Goal: Task Accomplishment & Management: Use online tool/utility

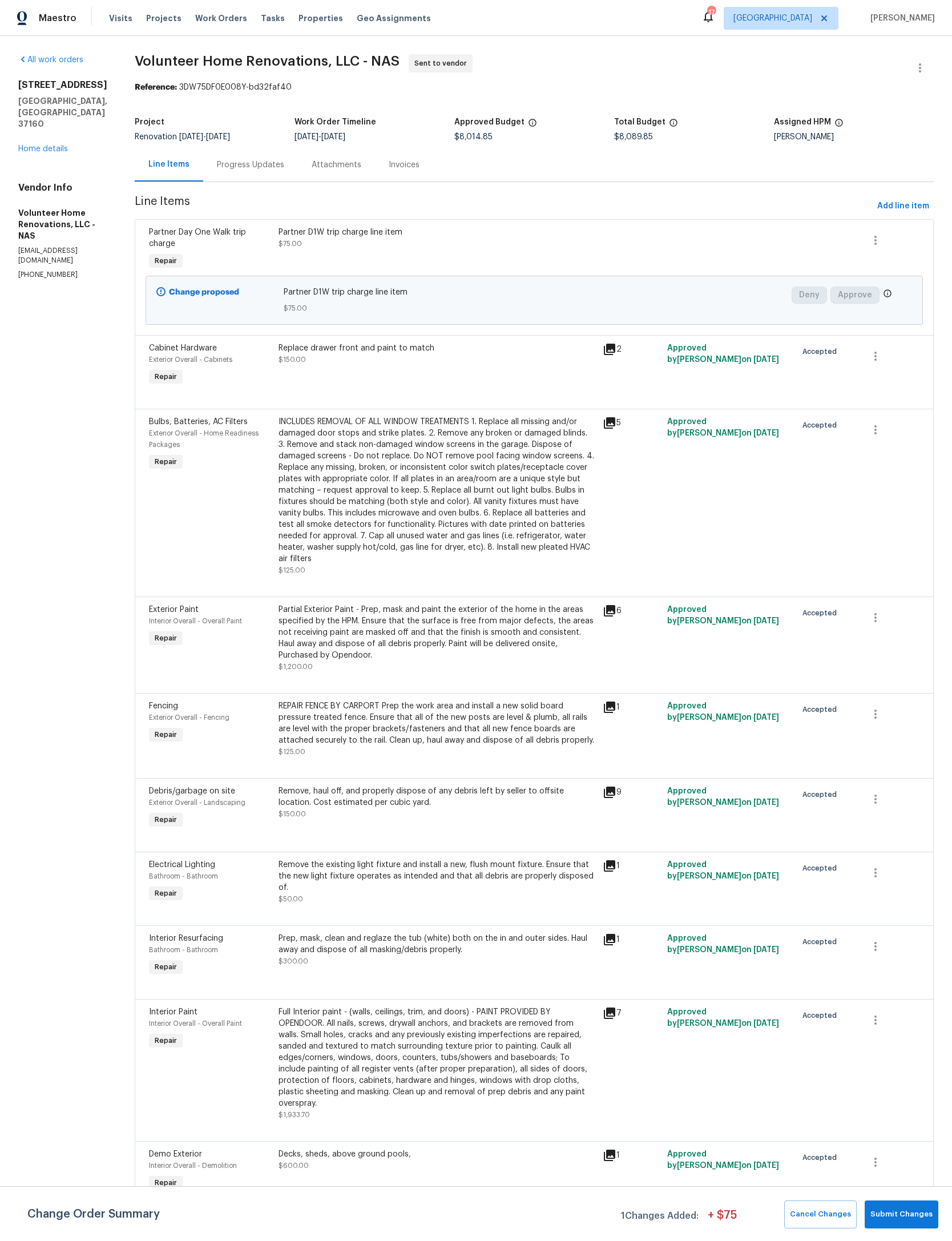
scroll to position [0, 86]
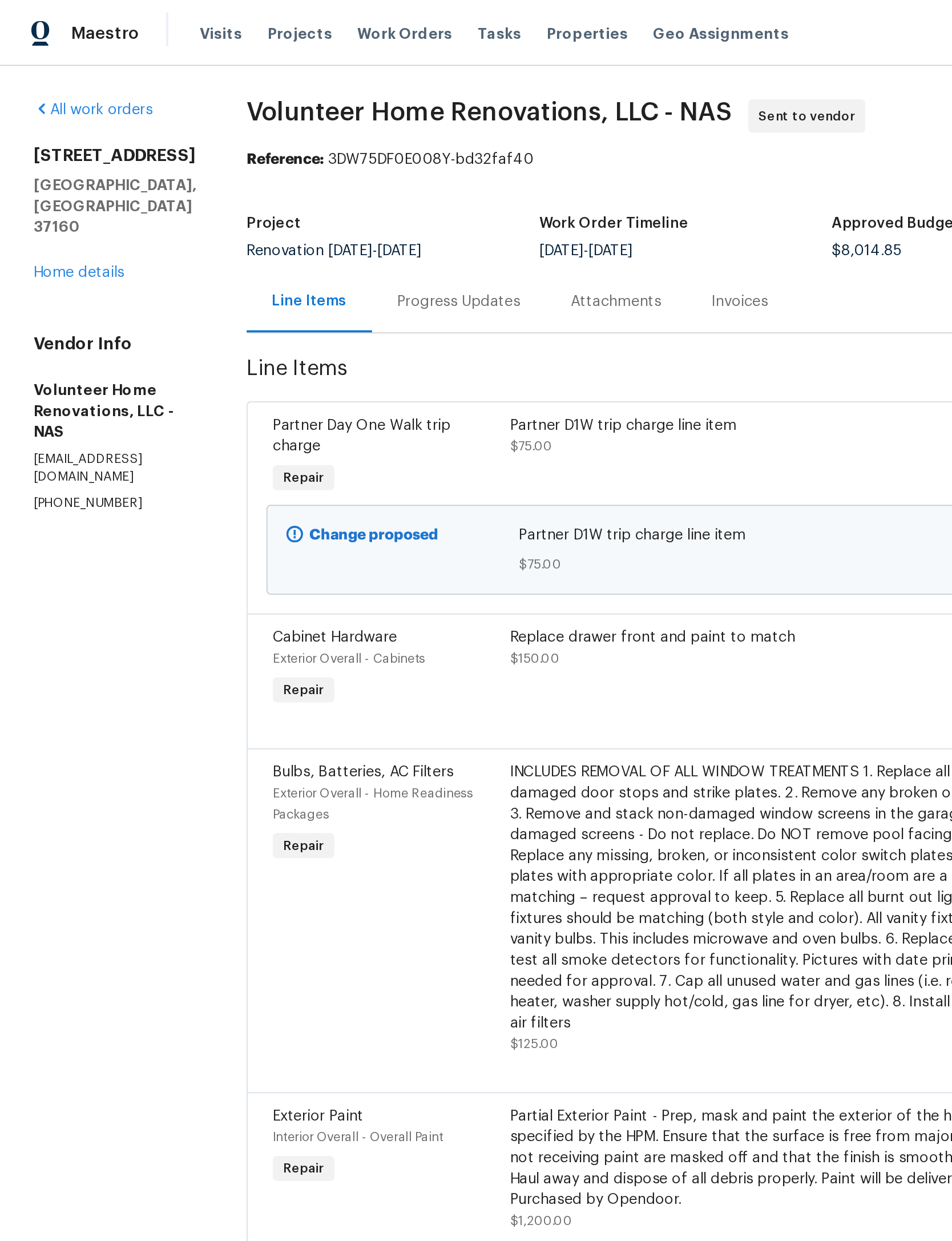
click at [59, 145] on link "Home details" at bounding box center [43, 149] width 50 height 8
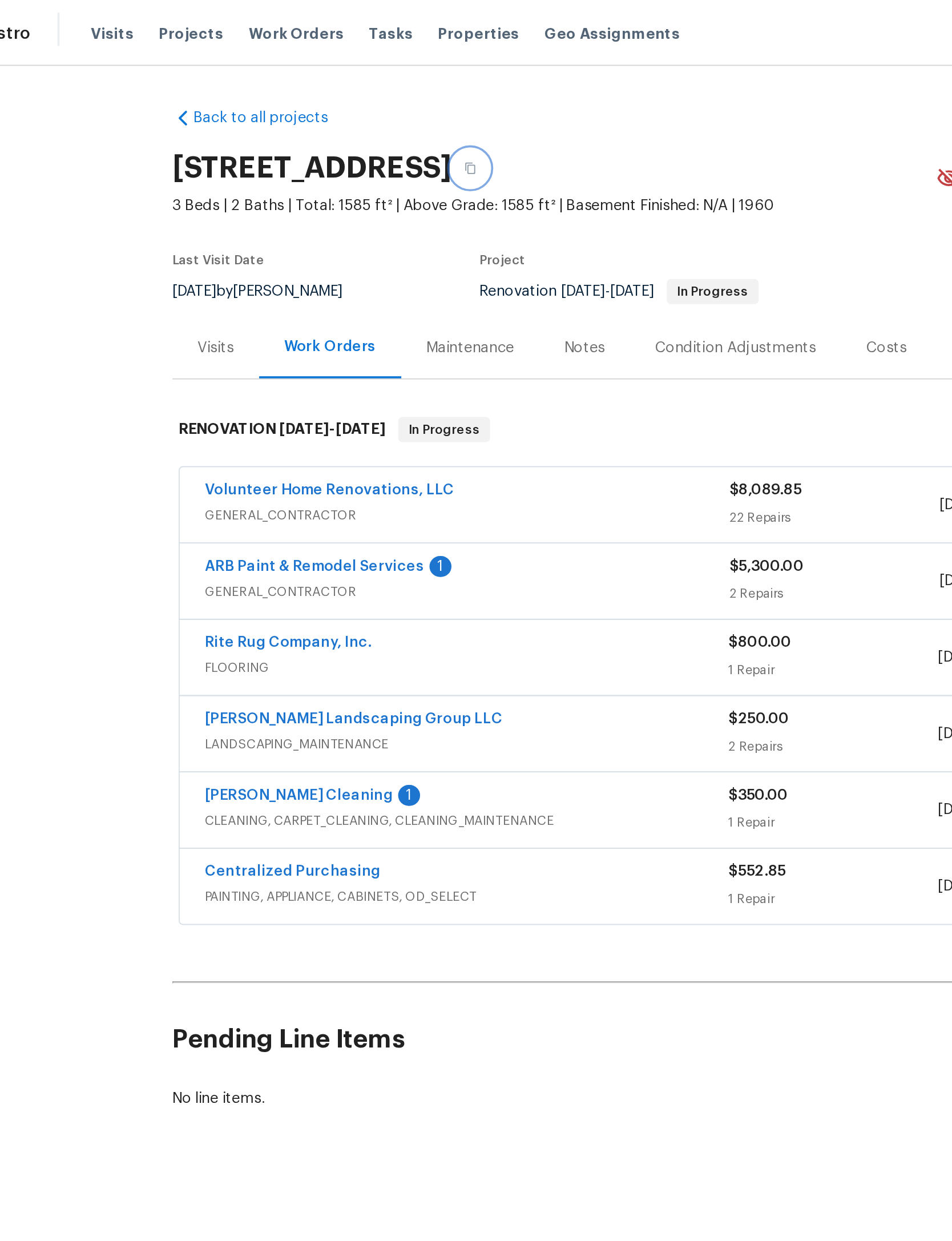
click at [326, 90] on button "button" at bounding box center [316, 91] width 21 height 21
click at [320, 91] on icon "button" at bounding box center [316, 92] width 7 height 7
click at [367, 196] on div "Notes" at bounding box center [379, 189] width 22 height 11
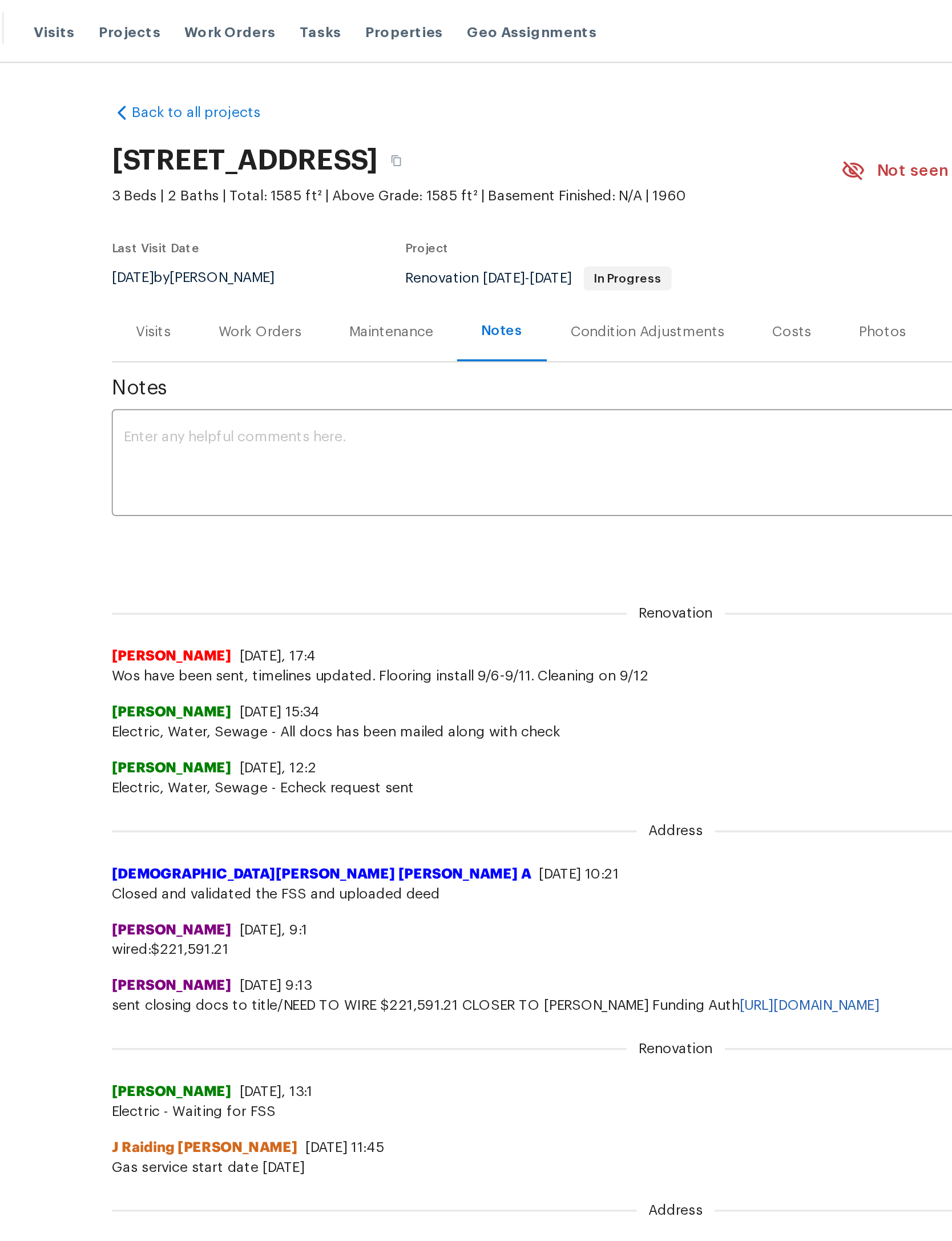
click at [380, 286] on textarea at bounding box center [476, 266] width 631 height 40
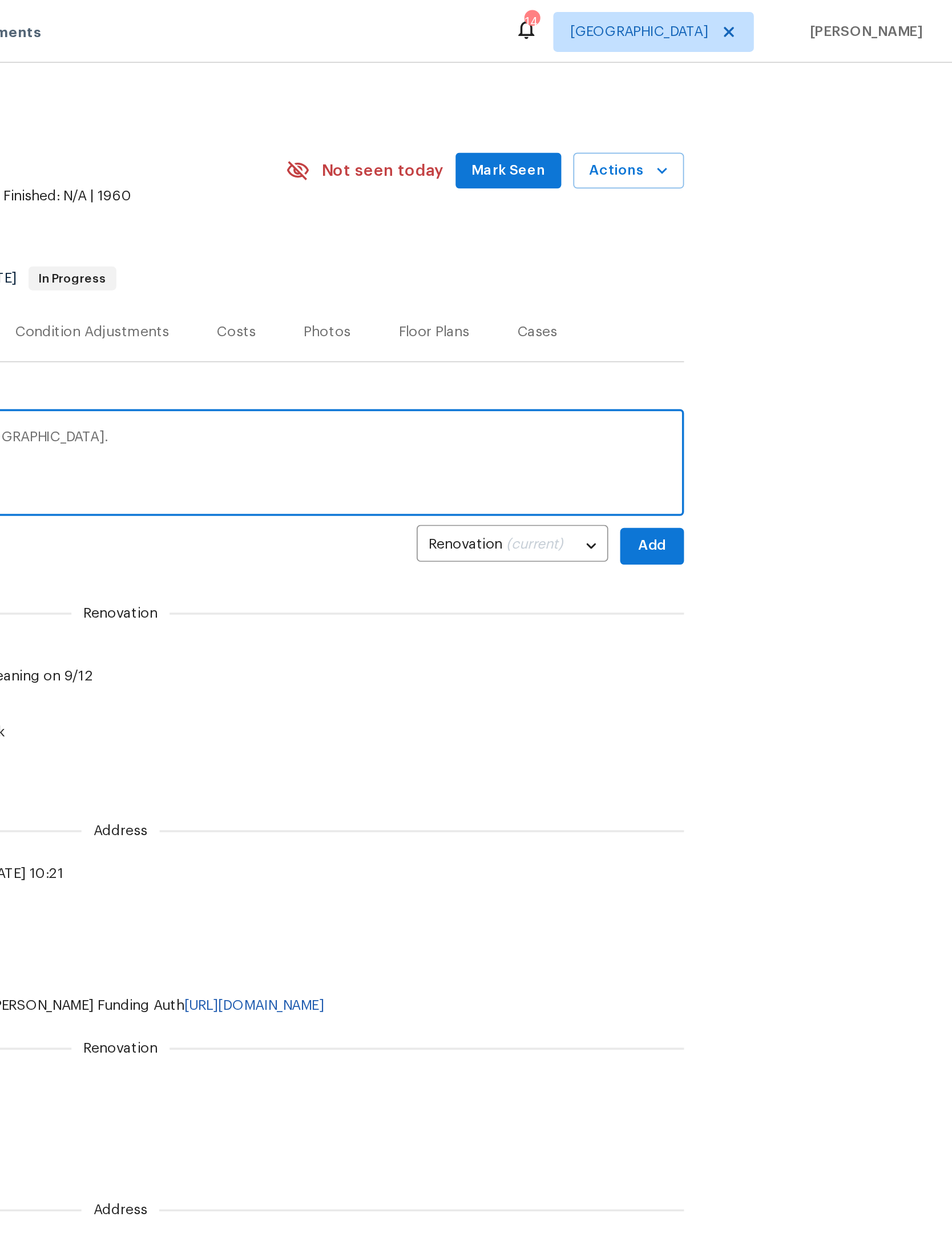
type textarea "GC advised there is no water or power. I created a ticket in Jira."
click at [771, 320] on span "Add" at bounding box center [780, 313] width 18 height 14
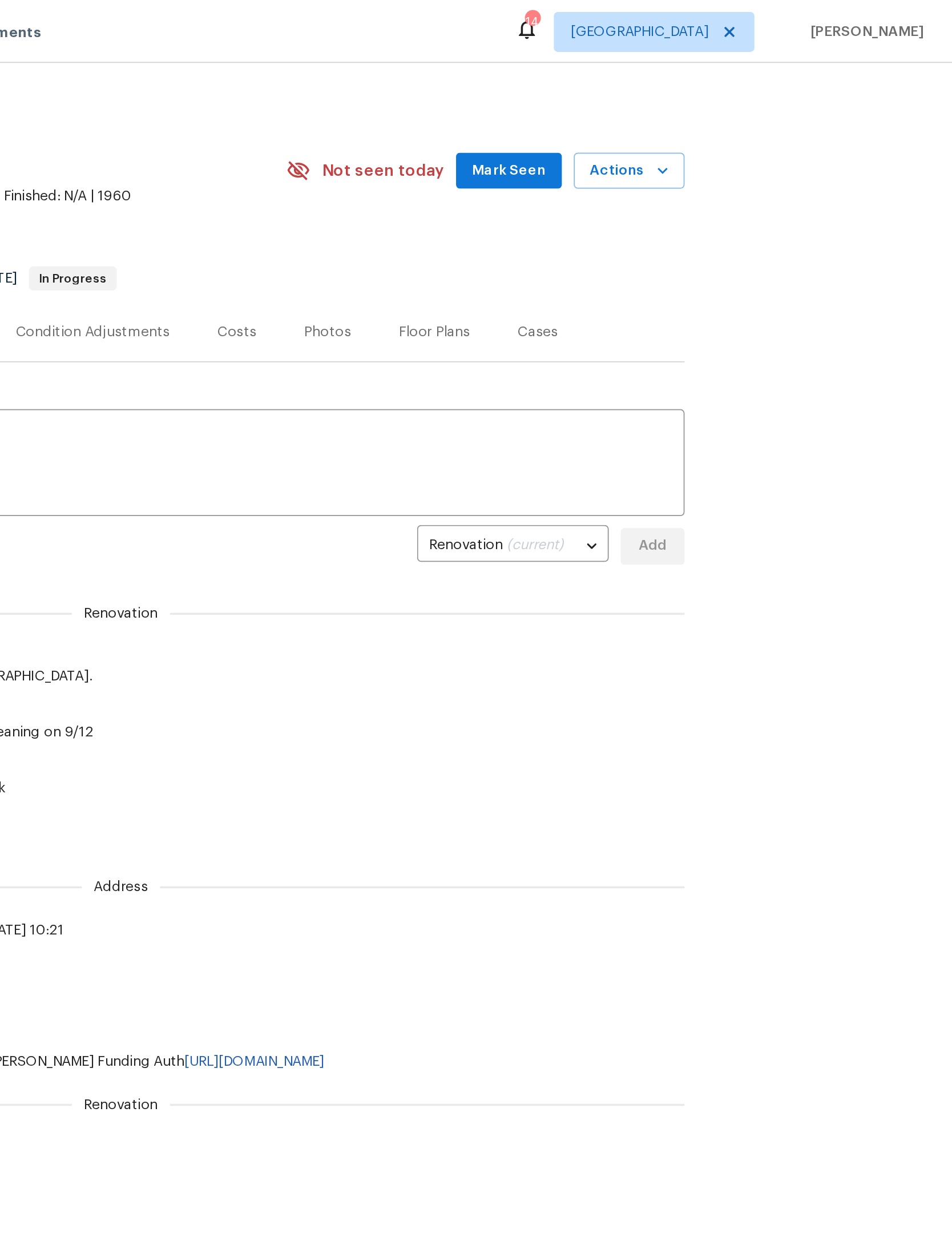
click at [677, 105] on span "Mark Seen" at bounding box center [698, 98] width 42 height 14
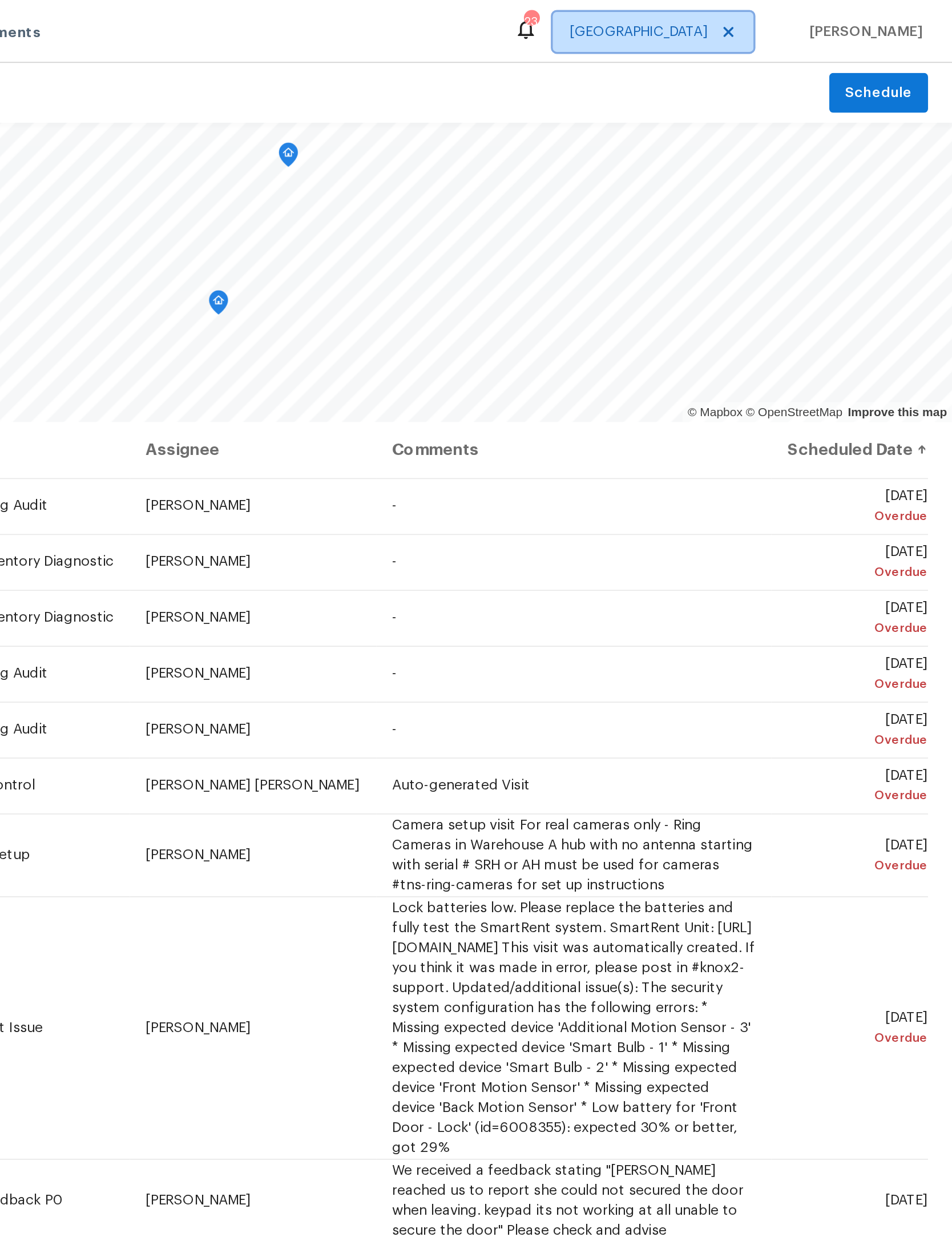
click at [819, 15] on icon at bounding box center [823, 18] width 9 height 9
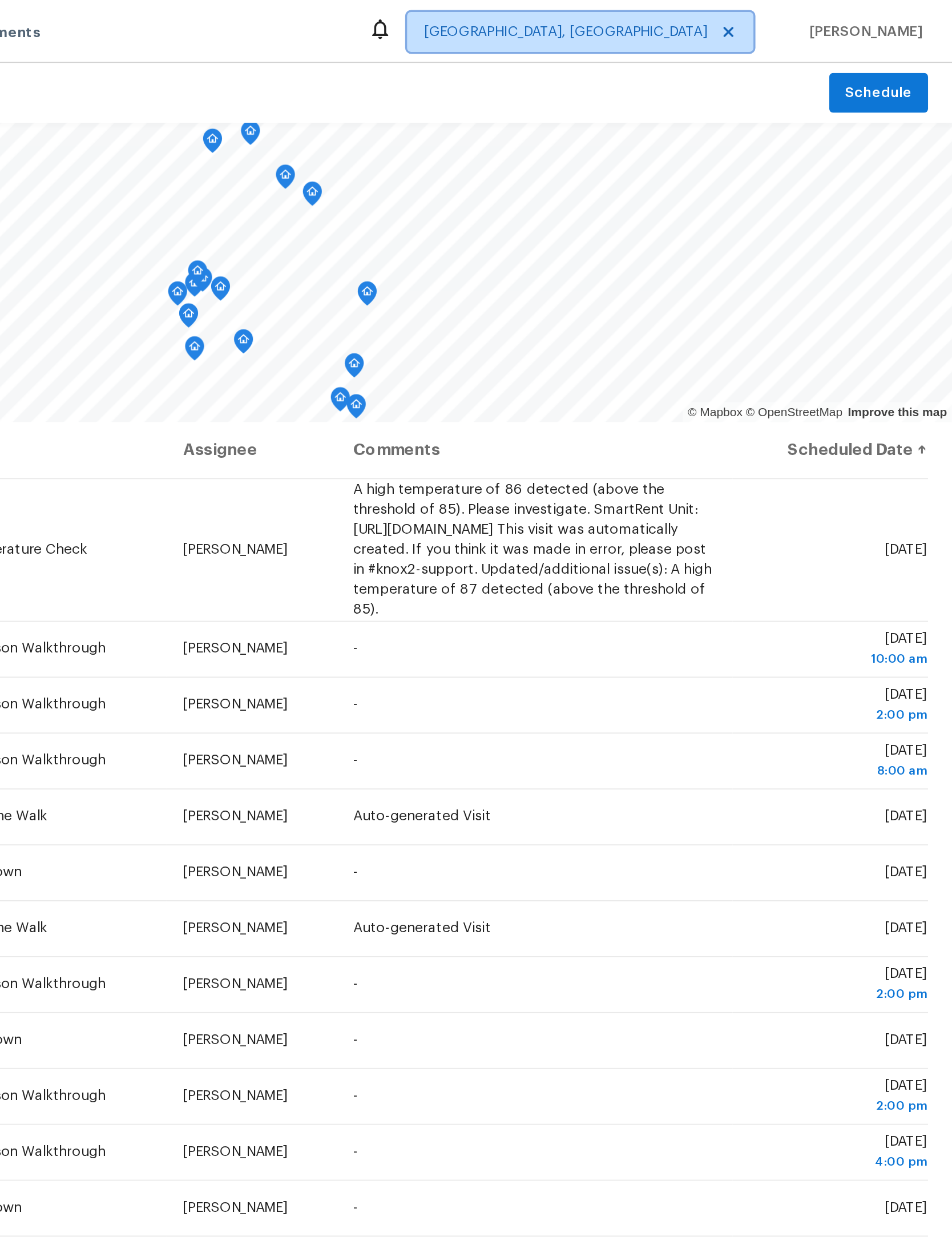
click at [641, 8] on span "[GEOGRAPHIC_DATA], [GEOGRAPHIC_DATA]" at bounding box center [740, 18] width 198 height 23
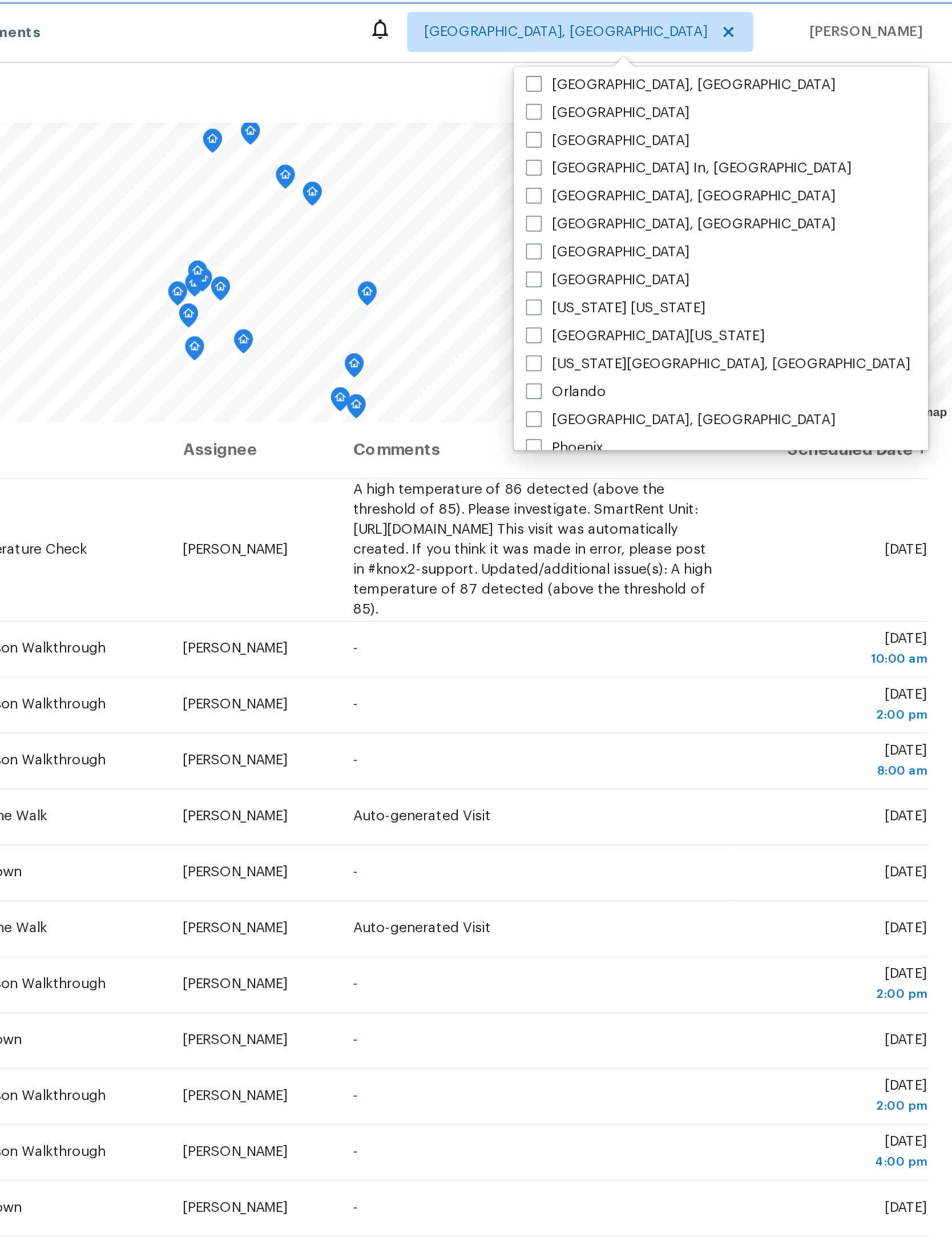
scroll to position [466, 0]
click at [708, 156] on label "[GEOGRAPHIC_DATA]" at bounding box center [755, 159] width 94 height 11
click at [708, 156] on input "[GEOGRAPHIC_DATA]" at bounding box center [712, 158] width 8 height 8
checkbox input "true"
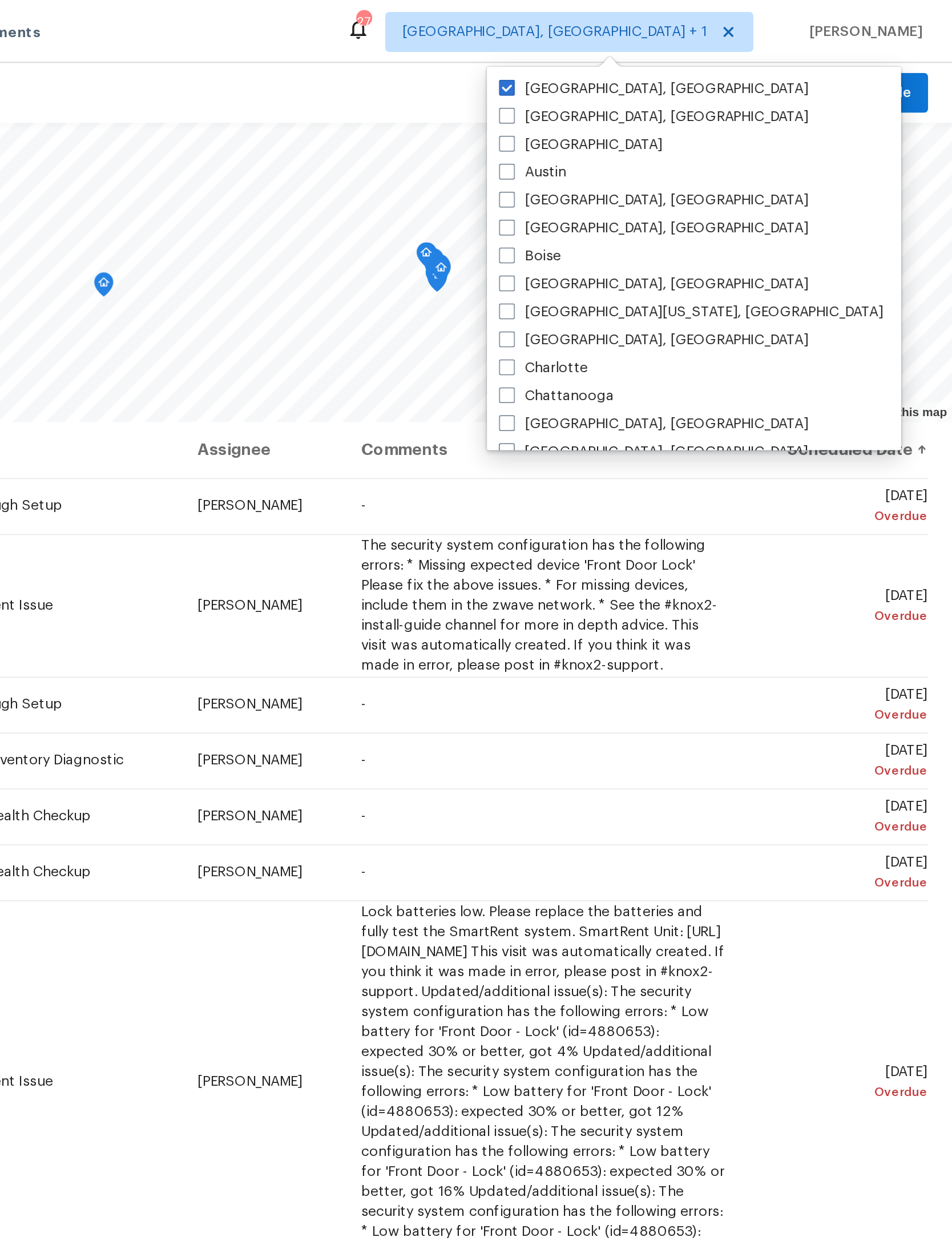
click at [686, 42] on div "[GEOGRAPHIC_DATA], [GEOGRAPHIC_DATA] [GEOGRAPHIC_DATA], [GEOGRAPHIC_DATA] [GEOG…" at bounding box center [805, 148] width 237 height 220
click at [693, 47] on label "[GEOGRAPHIC_DATA], [GEOGRAPHIC_DATA]" at bounding box center [782, 50] width 177 height 11
click at [693, 47] on input "[GEOGRAPHIC_DATA], [GEOGRAPHIC_DATA]" at bounding box center [697, 48] width 8 height 8
checkbox input "false"
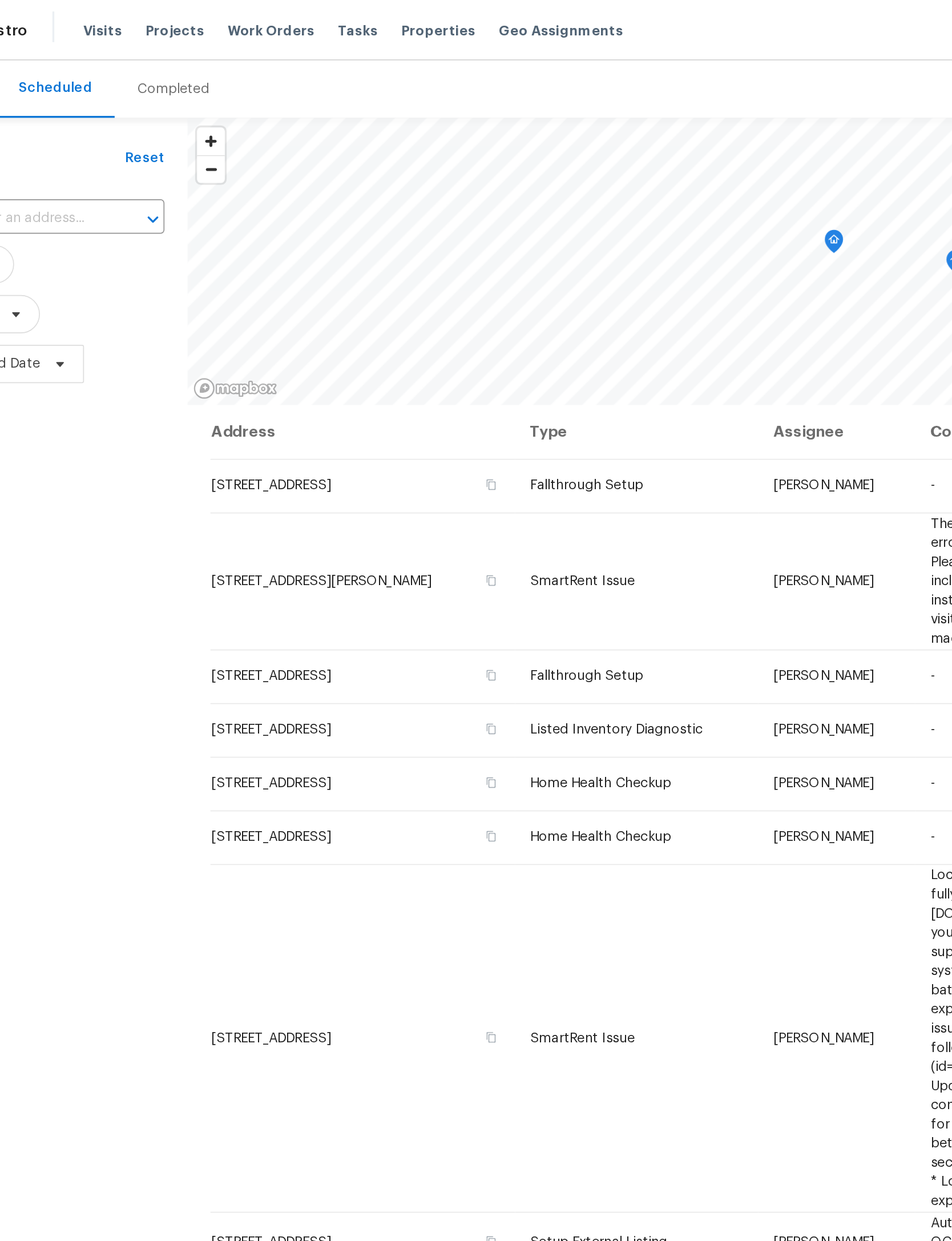
click at [298, 18] on span "Properties" at bounding box center [320, 18] width 44 height 11
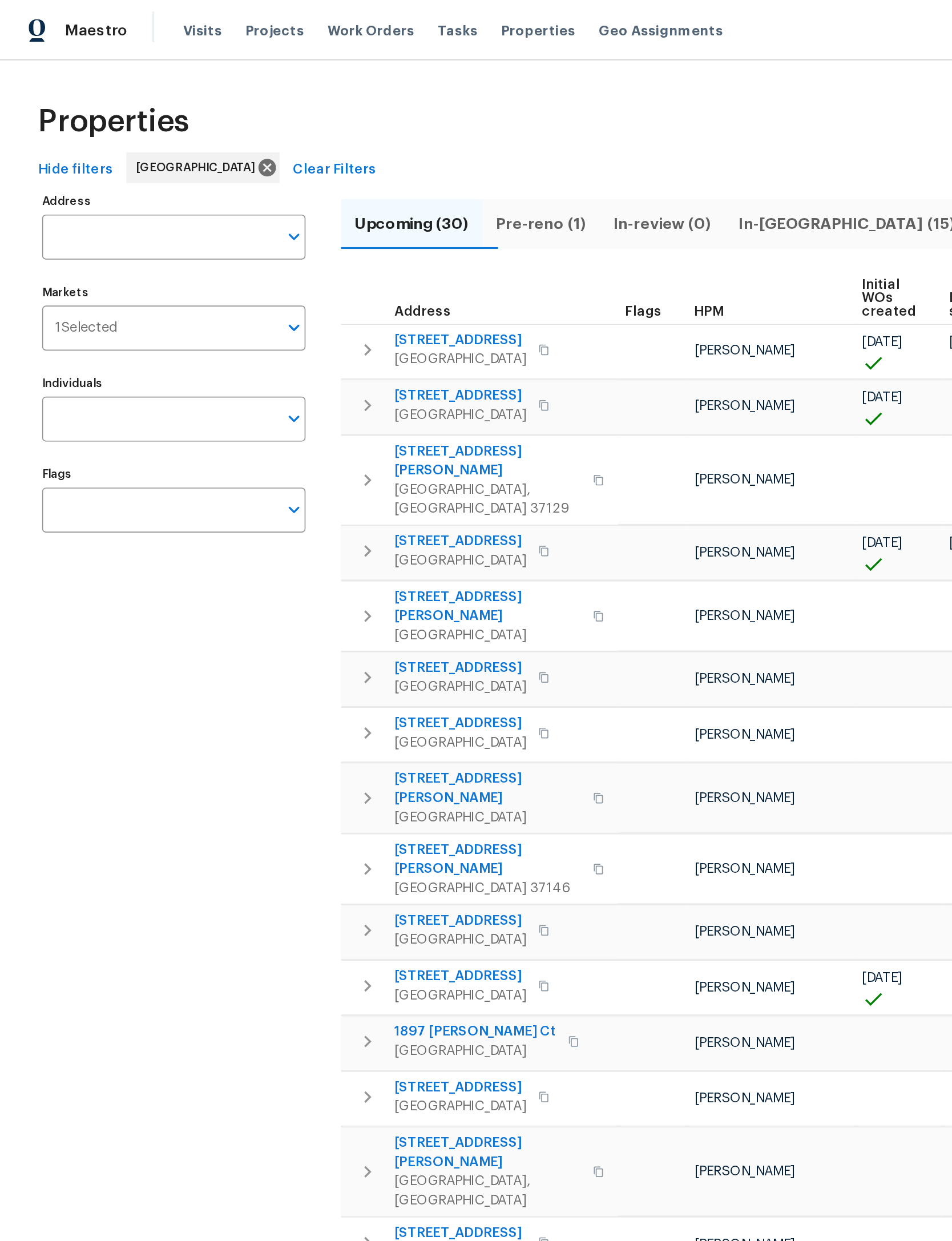
click at [70, 142] on input "Address" at bounding box center [95, 141] width 140 height 27
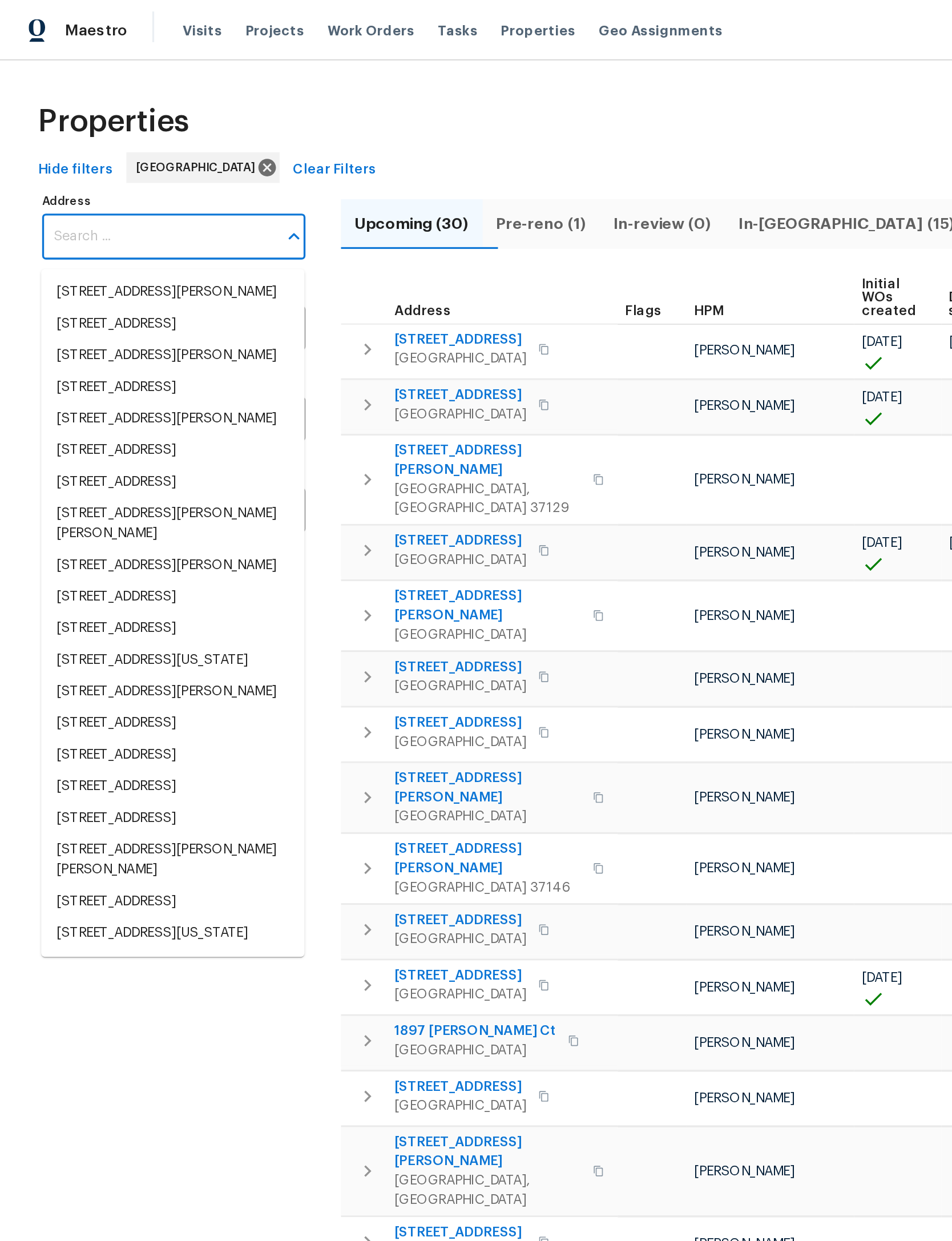
click at [57, 141] on input "Address" at bounding box center [95, 141] width 140 height 27
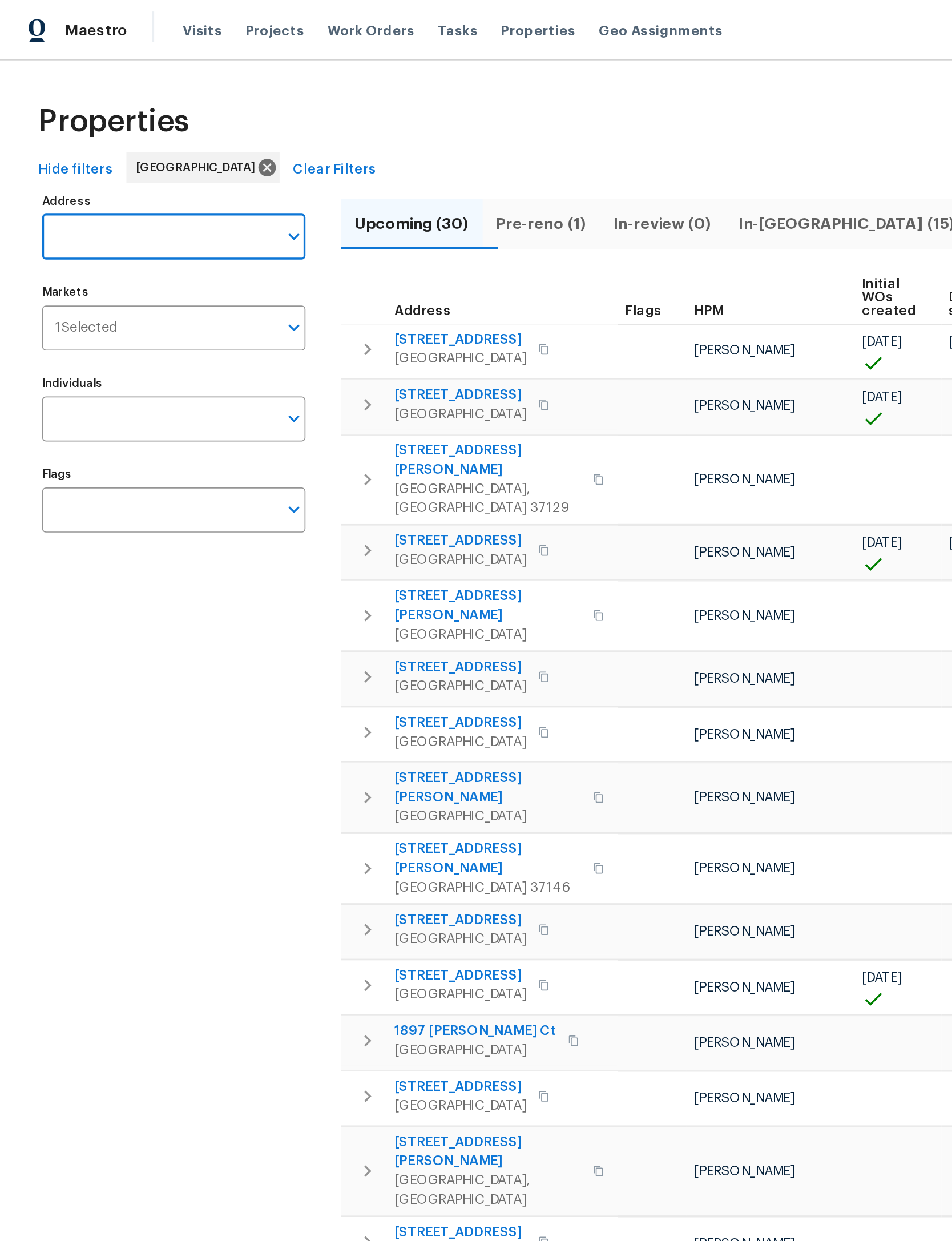
paste input "[STREET_ADDRESS]"
type input "[STREET_ADDRESS]"
click at [129, 181] on li "[STREET_ADDRESS]" at bounding box center [103, 175] width 157 height 19
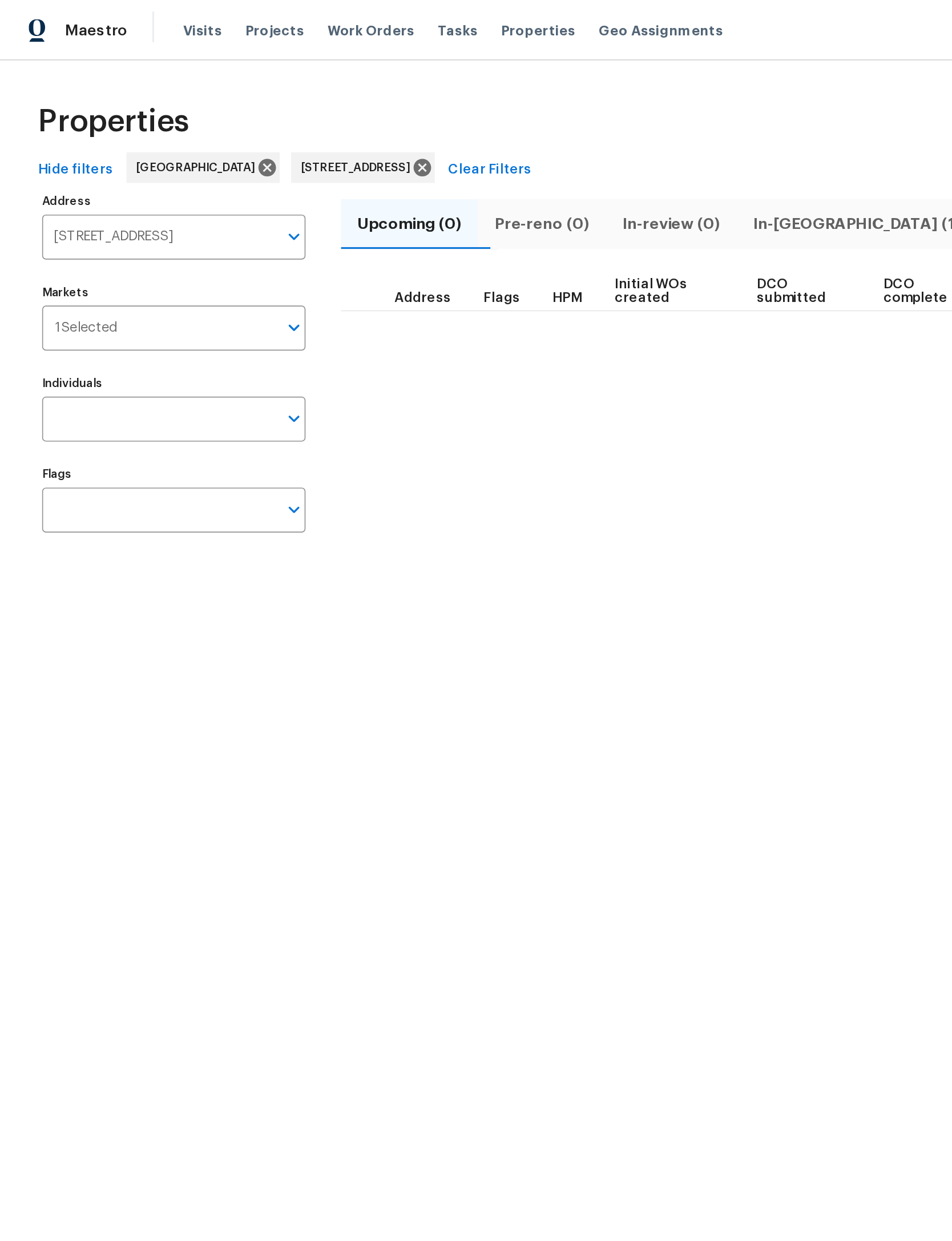
click at [500, 132] on span "In-[GEOGRAPHIC_DATA] (1)" at bounding box center [510, 133] width 129 height 16
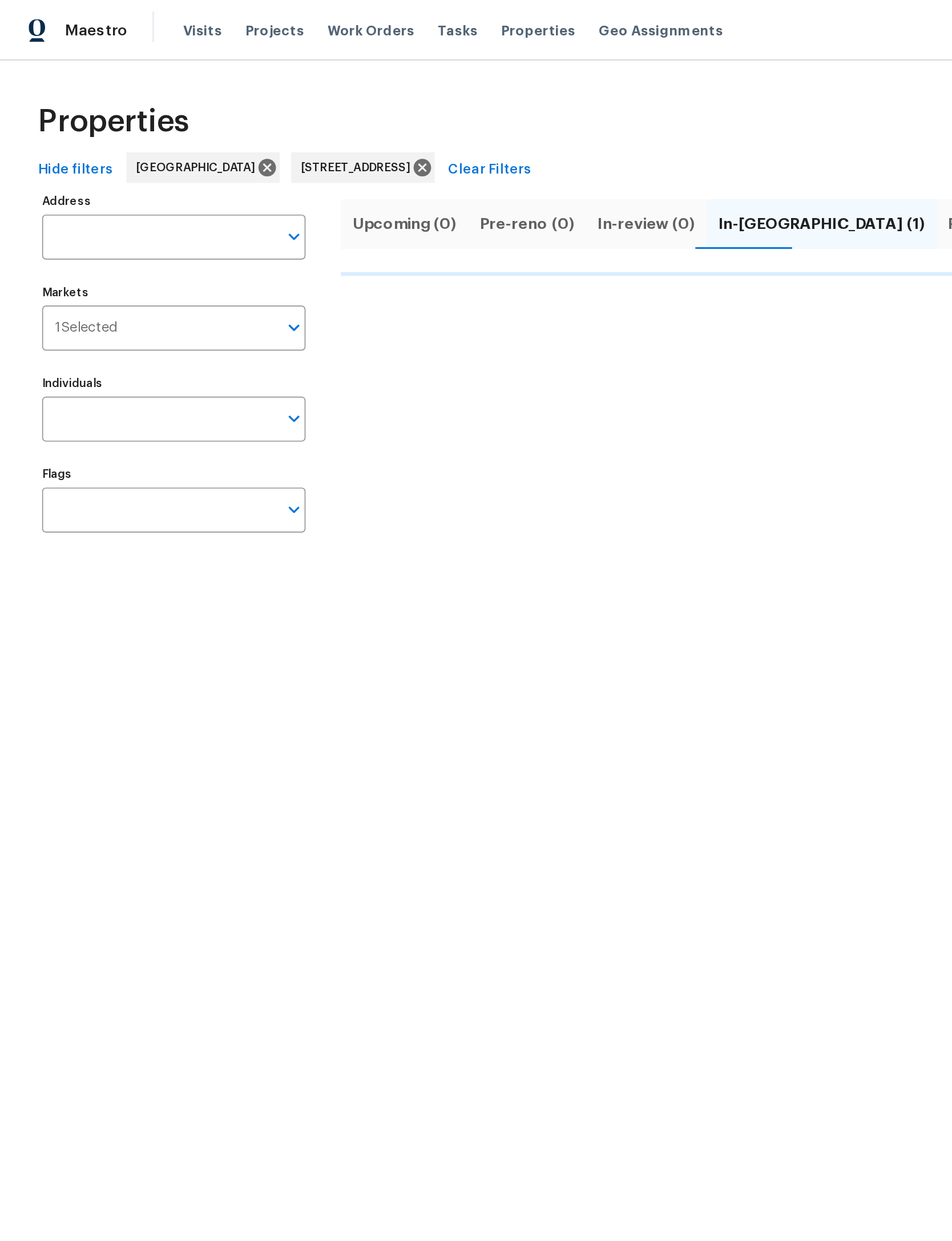
type input "[STREET_ADDRESS]"
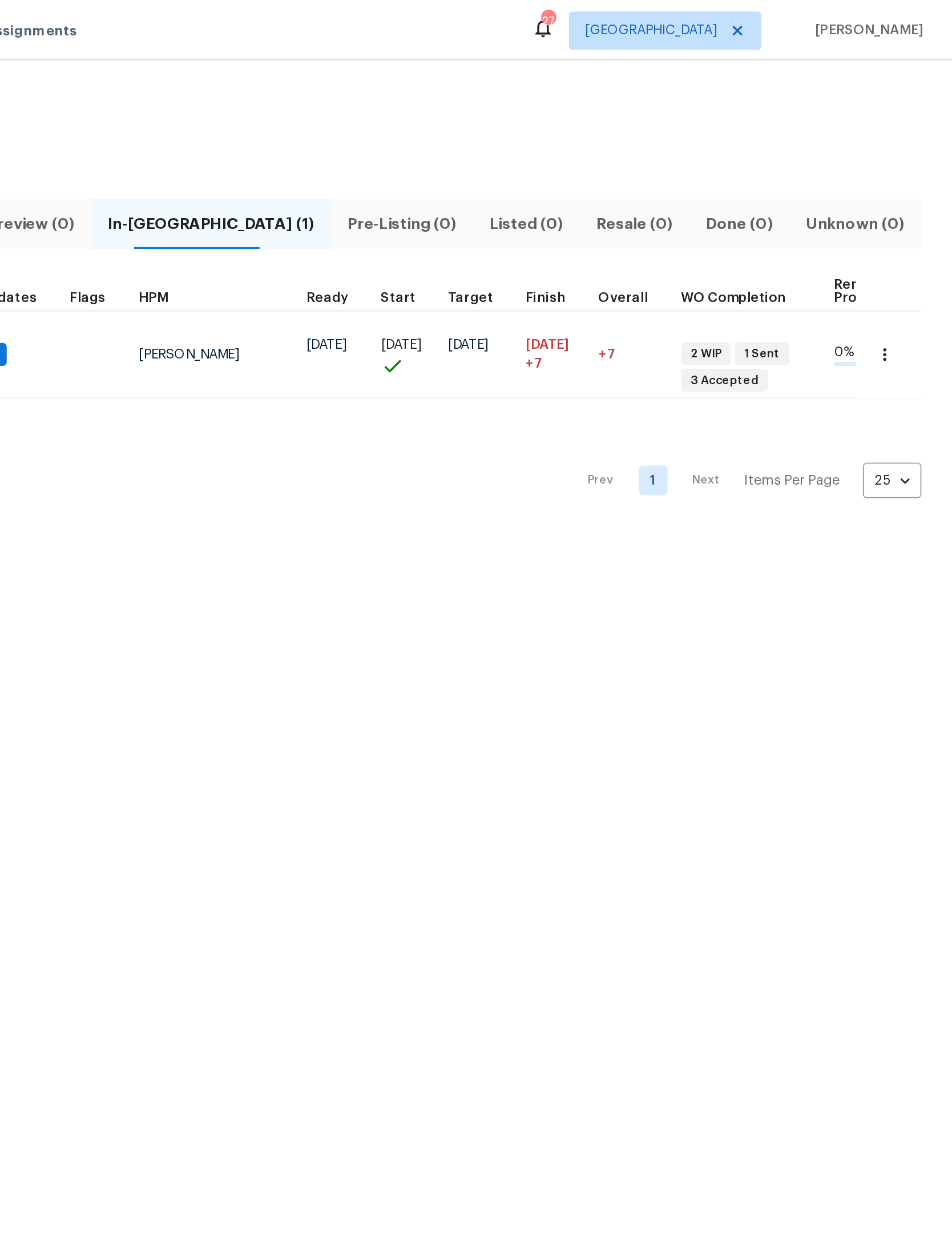
click at [906, 205] on icon "button" at bounding box center [911, 211] width 11 height 11
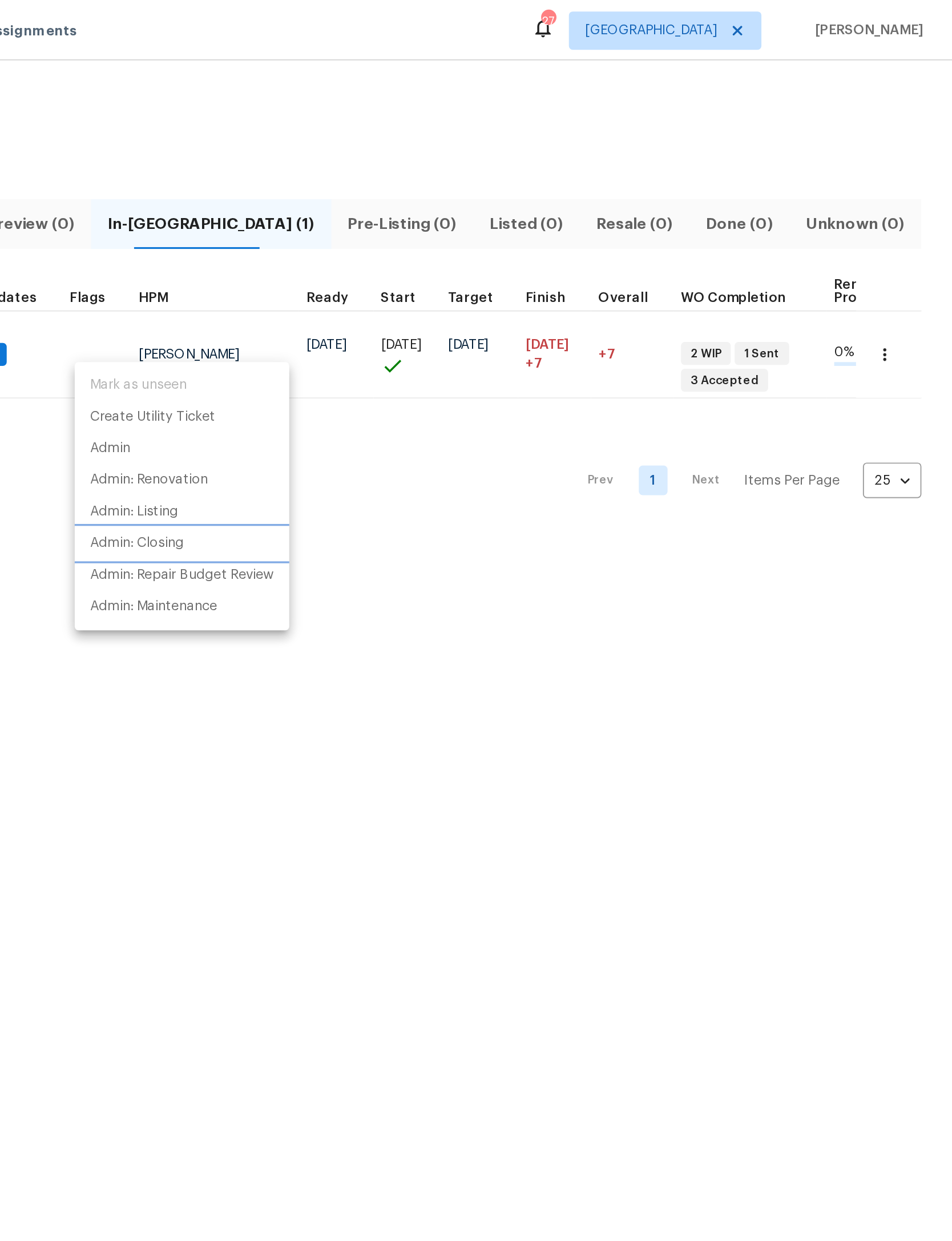
click at [438, 328] on p "Admin: Closing" at bounding box center [466, 324] width 56 height 12
click at [438, 254] on p "Create Utility Ticket" at bounding box center [475, 248] width 75 height 12
type input "[STREET_ADDRESS]"
